Goal: Task Accomplishment & Management: Use online tool/utility

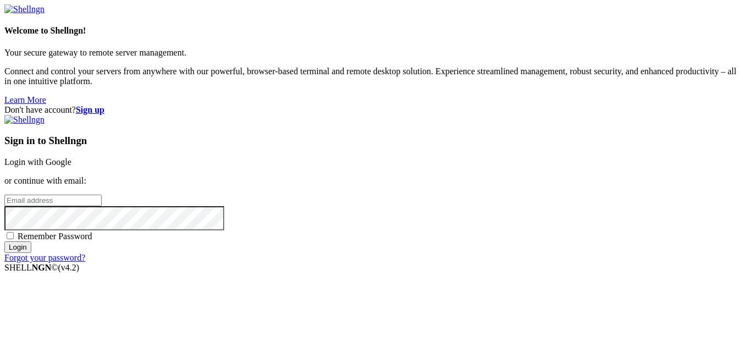
click at [71, 157] on link "Login with Google" at bounding box center [37, 161] width 67 height 9
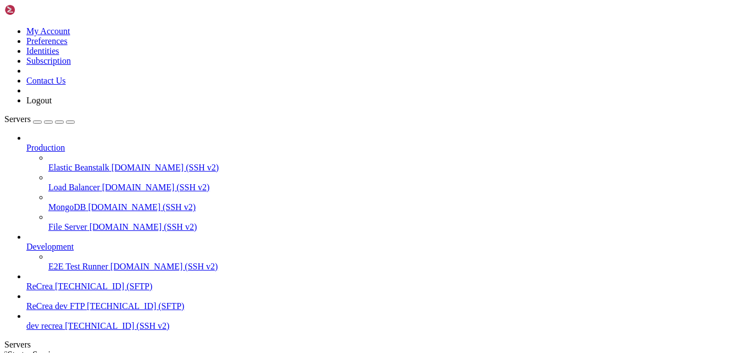
scroll to position [3, 0]
click at [74, 281] on span "[TECHNICAL_ID] (SFTP)" at bounding box center [103, 285] width 97 height 9
click at [64, 281] on span "[TECHNICAL_ID] (SFTP)" at bounding box center [103, 285] width 97 height 9
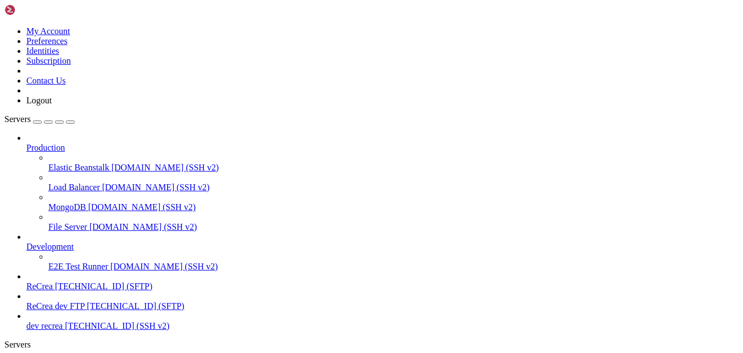
type input "/var/www"
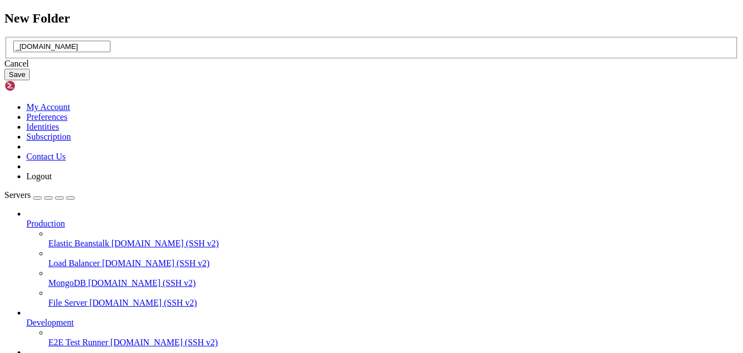
type input "_[DOMAIN_NAME]"
click at [30, 80] on button "Save" at bounding box center [16, 75] width 25 height 12
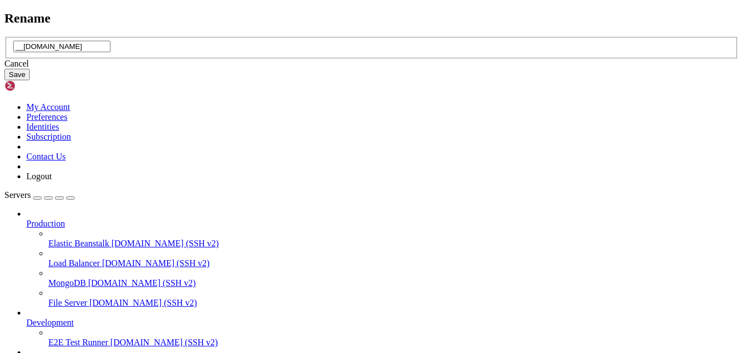
click at [110, 52] on input "__[DOMAIN_NAME]" at bounding box center [61, 47] width 97 height 12
type input "[DOMAIN_NAME]"
click at [30, 80] on button "Save" at bounding box center [16, 75] width 25 height 12
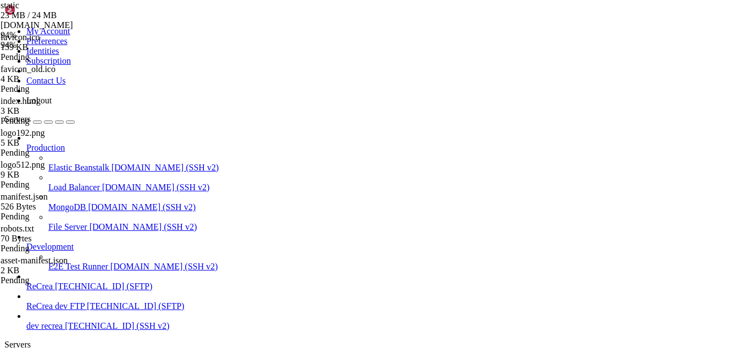
click at [313, 162] on div at bounding box center [371, 176] width 743 height 353
type input "/var/www"
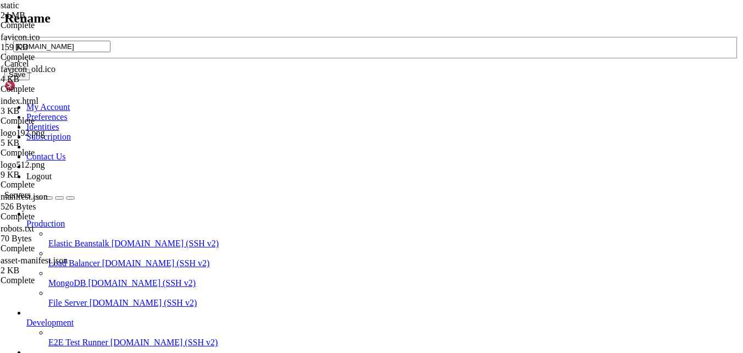
click at [110, 52] on input "[DOMAIN_NAME]" at bounding box center [61, 47] width 97 height 12
type input "[DOMAIN_NAME]"
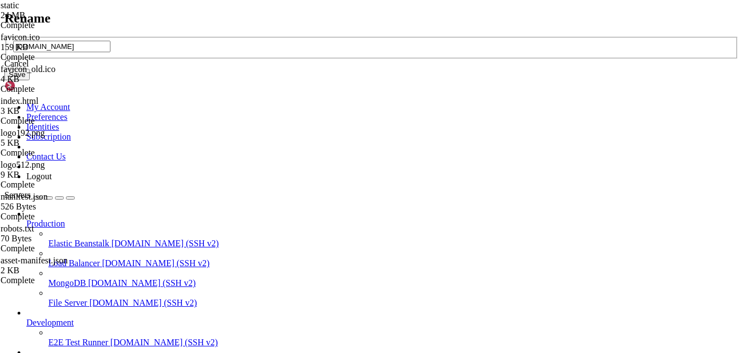
type input "[DOMAIN_NAME]"
